Goal: Information Seeking & Learning: Learn about a topic

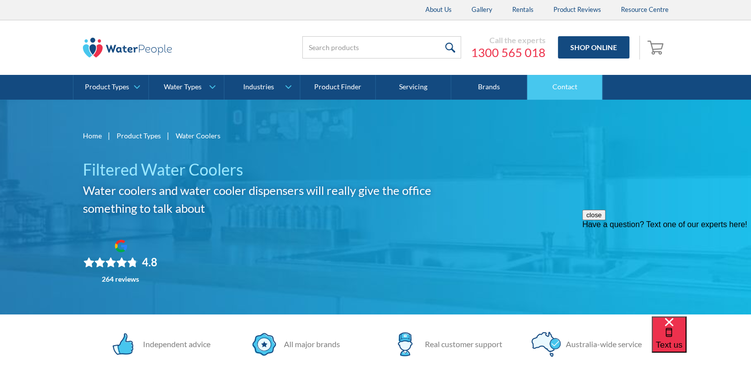
click at [572, 85] on link "Contact" at bounding box center [564, 87] width 75 height 25
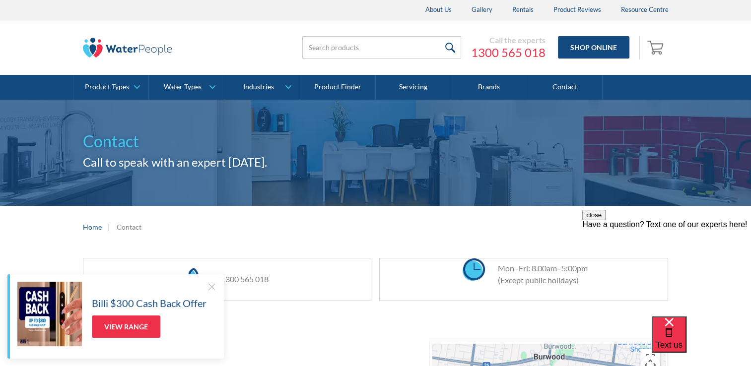
click at [209, 287] on div at bounding box center [212, 287] width 10 height 10
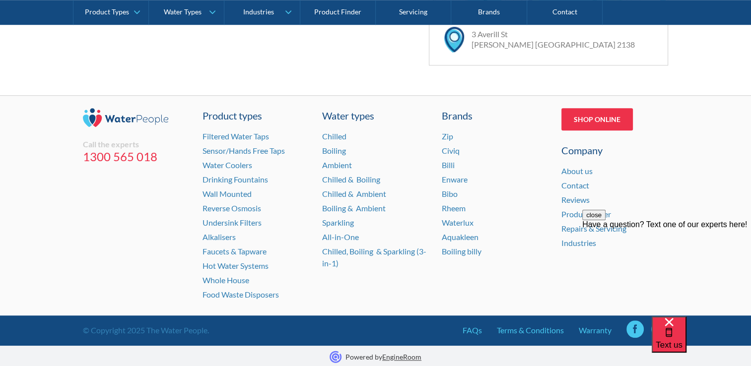
scroll to position [748, 0]
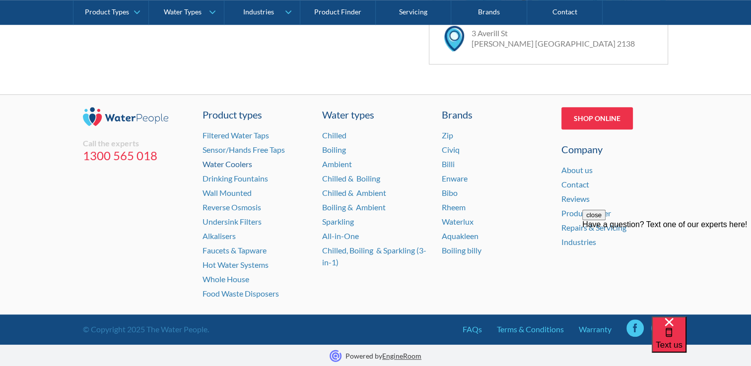
click at [220, 163] on link "Water Coolers" at bounding box center [228, 163] width 50 height 9
click at [224, 180] on link "Drinking Fountains" at bounding box center [236, 178] width 66 height 9
click at [235, 162] on link "Water Coolers" at bounding box center [228, 163] width 50 height 9
click at [226, 178] on link "Drinking Fountains" at bounding box center [236, 178] width 66 height 9
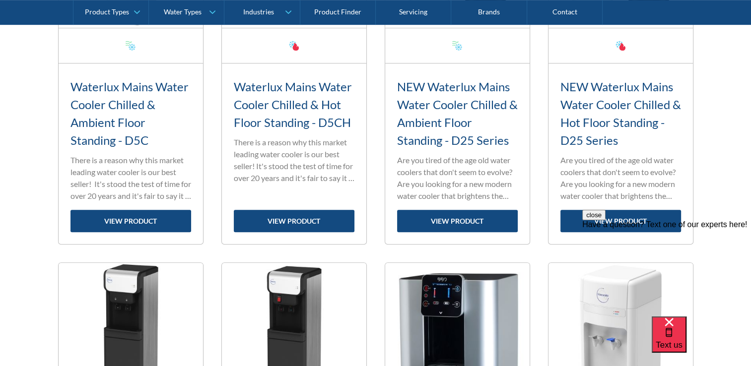
scroll to position [546, 0]
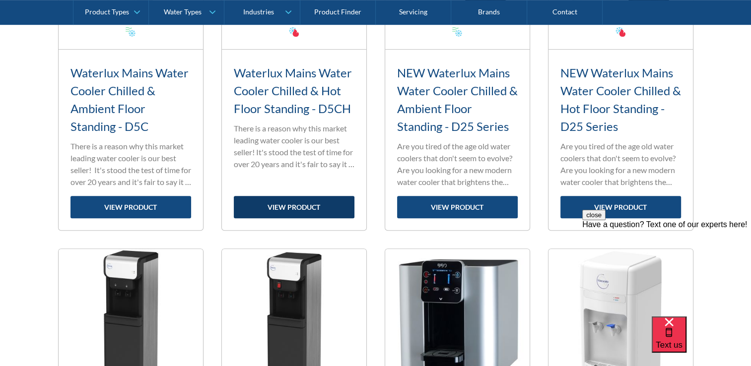
click at [304, 209] on link "view product" at bounding box center [294, 207] width 121 height 22
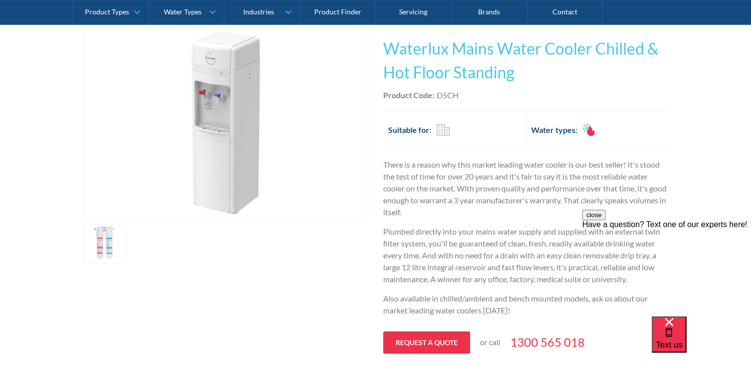
scroll to position [149, 0]
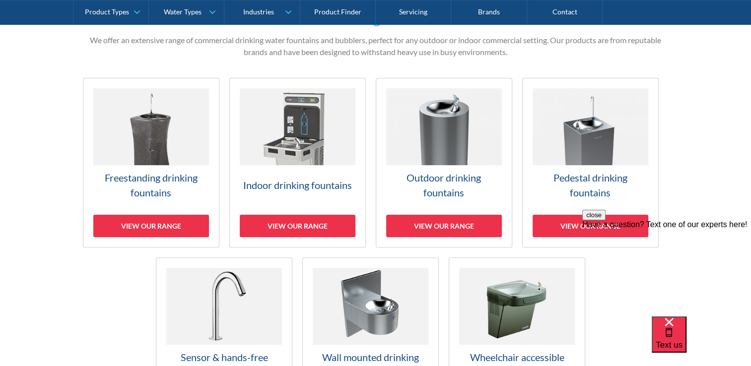
scroll to position [199, 0]
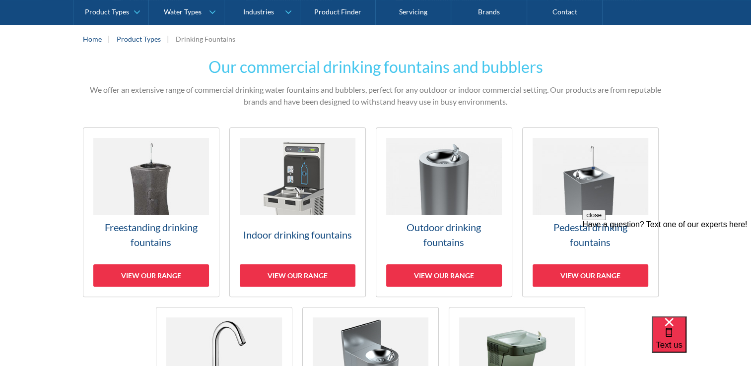
click at [688, 57] on div "Home | Product Types | Drinking Fountains" at bounding box center [375, 39] width 751 height 42
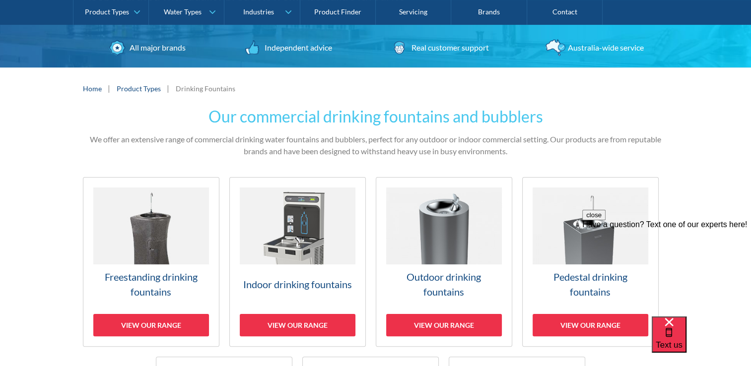
scroll to position [248, 0]
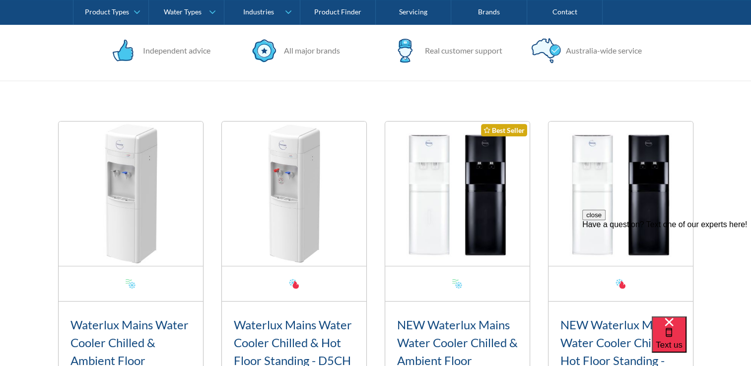
scroll to position [298, 0]
